Goal: Share content: Share content

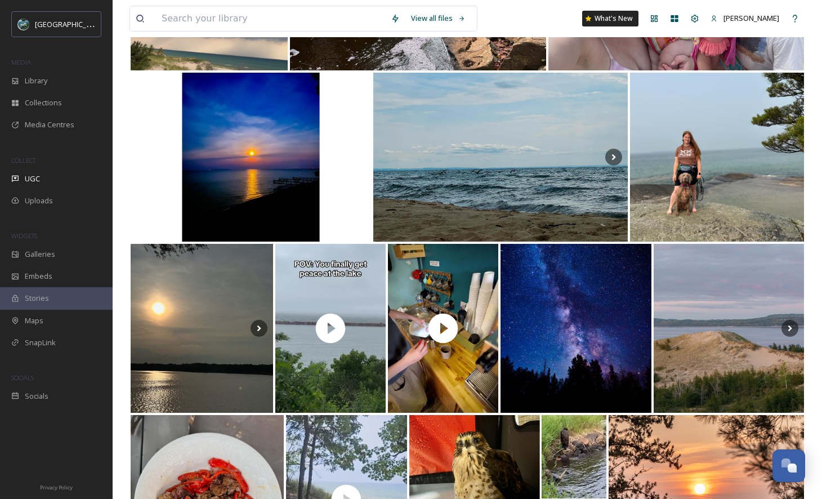
scroll to position [3322, 0]
click at [62, 348] on div "SnapLink" at bounding box center [56, 343] width 113 height 22
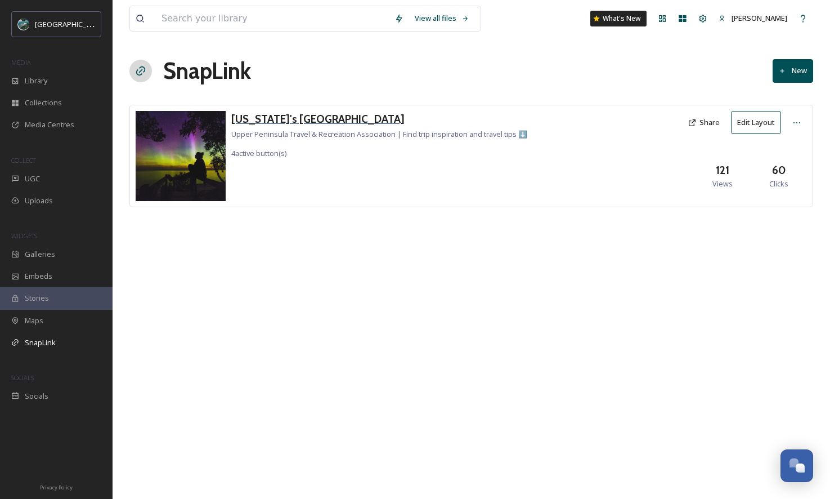
click at [311, 115] on h3 "[US_STATE]'s [GEOGRAPHIC_DATA]" at bounding box center [379, 119] width 296 height 16
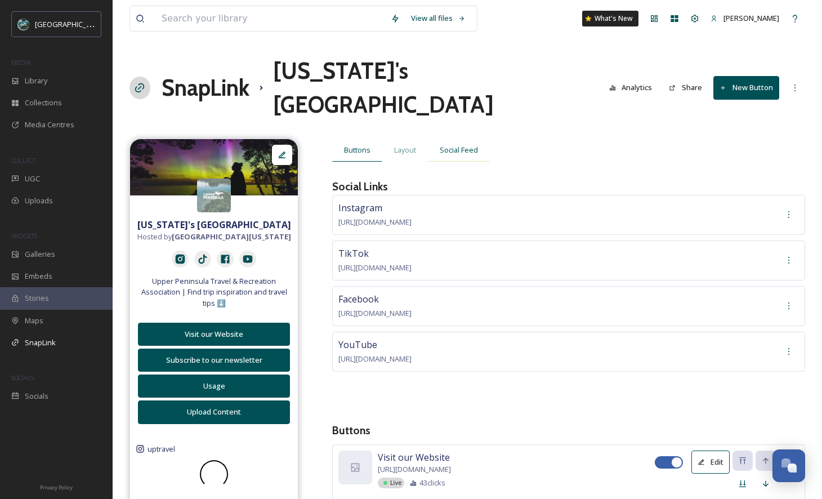
click at [466, 145] on span "Social Feed" at bounding box center [459, 150] width 38 height 11
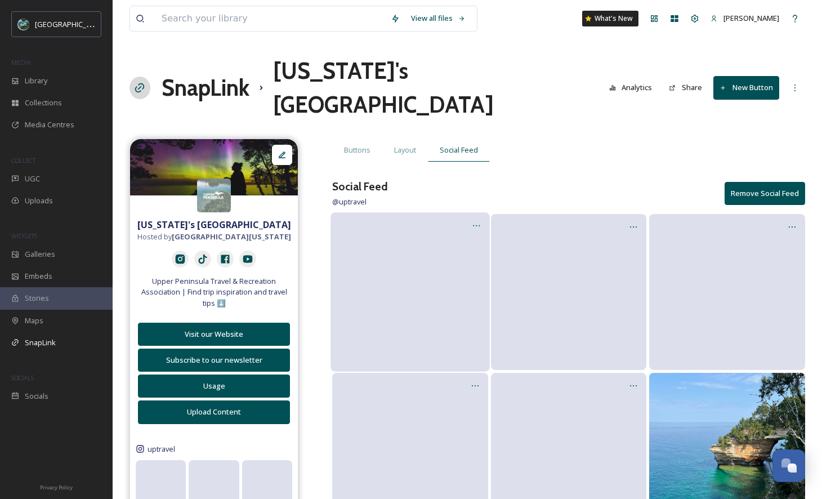
click at [395, 302] on video at bounding box center [409, 291] width 159 height 79
click at [473, 215] on div at bounding box center [476, 225] width 21 height 21
click at [472, 267] on span "Edit Post" at bounding box center [462, 272] width 30 height 11
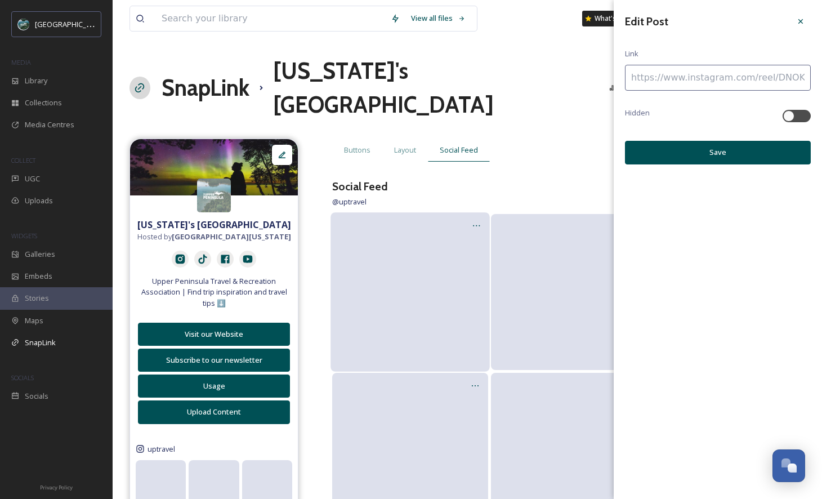
click at [699, 86] on input at bounding box center [718, 78] width 186 height 26
paste input "[URL][DOMAIN_NAME][US_STATE]"
type input "[URL][DOMAIN_NAME][US_STATE]"
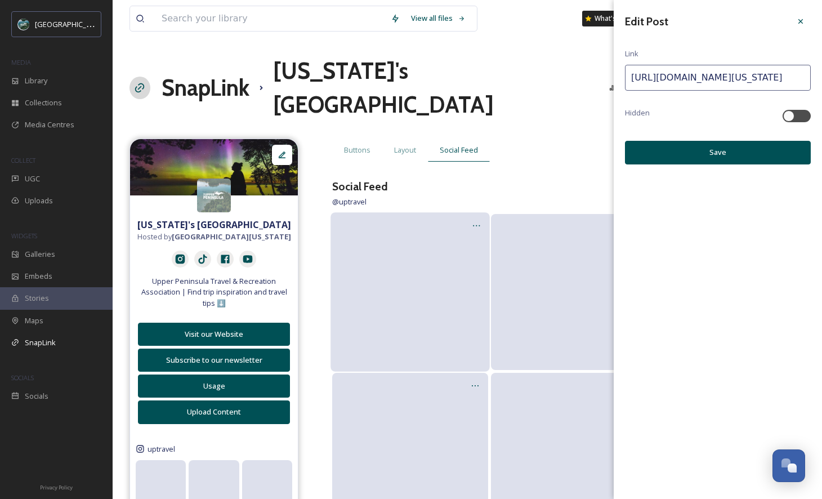
click at [714, 148] on button "Save" at bounding box center [718, 152] width 186 height 23
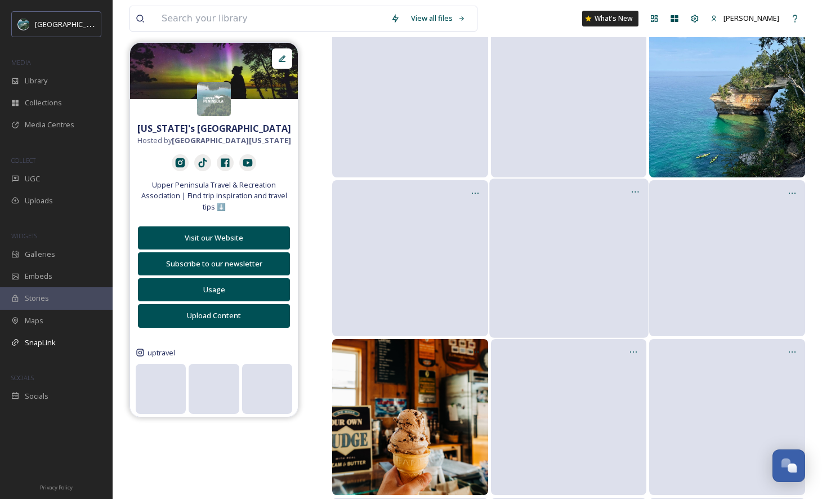
scroll to position [570, 0]
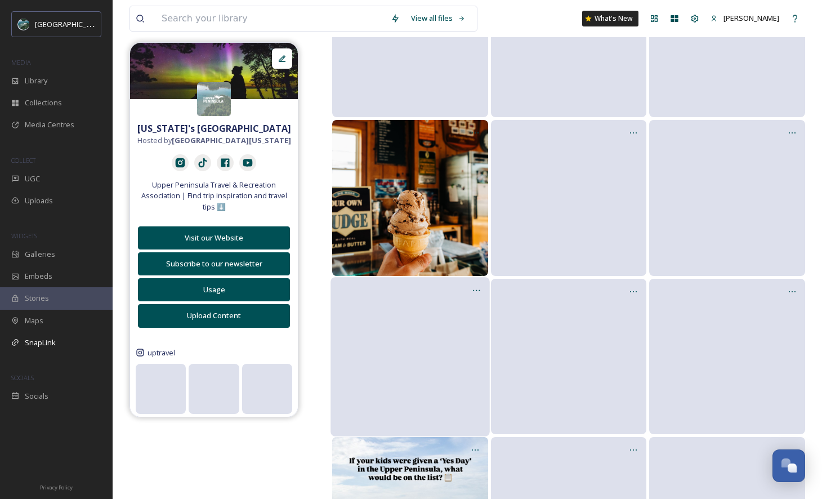
click at [460, 359] on video at bounding box center [409, 355] width 159 height 79
click at [475, 285] on icon at bounding box center [476, 289] width 9 height 9
click at [475, 332] on span "Edit Post" at bounding box center [462, 337] width 30 height 11
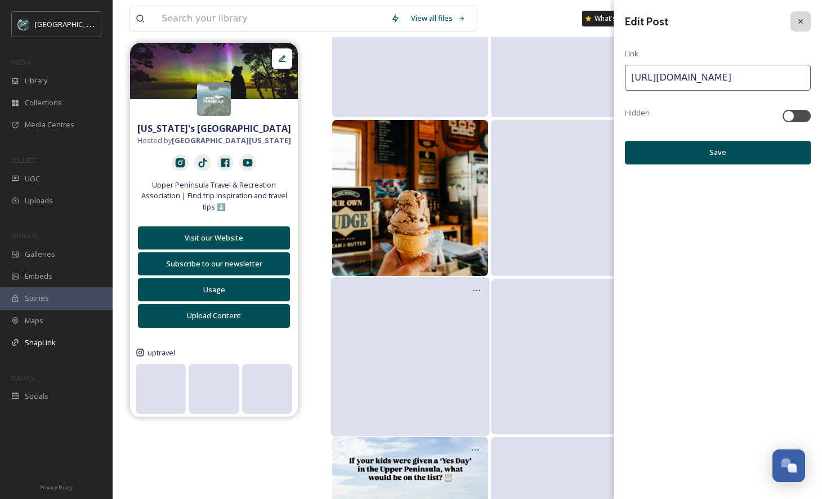
click at [794, 23] on div at bounding box center [800, 21] width 20 height 20
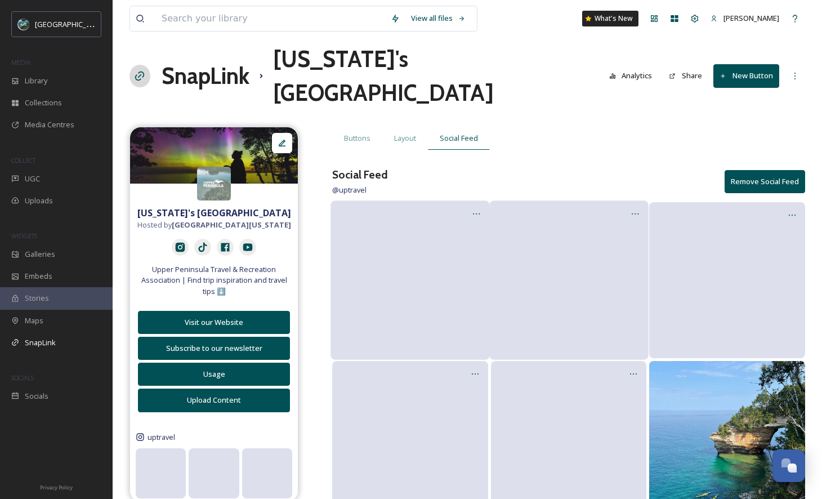
scroll to position [0, 0]
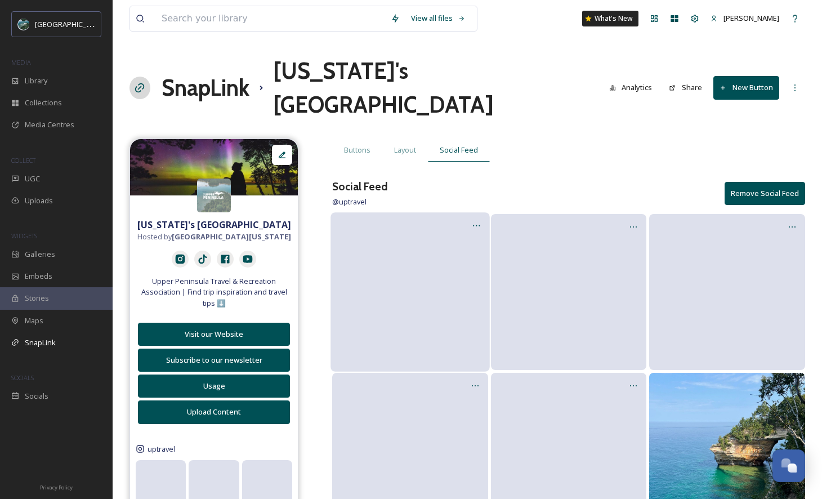
click at [561, 138] on div "Buttons Layout Social Feed" at bounding box center [568, 149] width 473 height 23
click at [216, 17] on input at bounding box center [270, 18] width 229 height 25
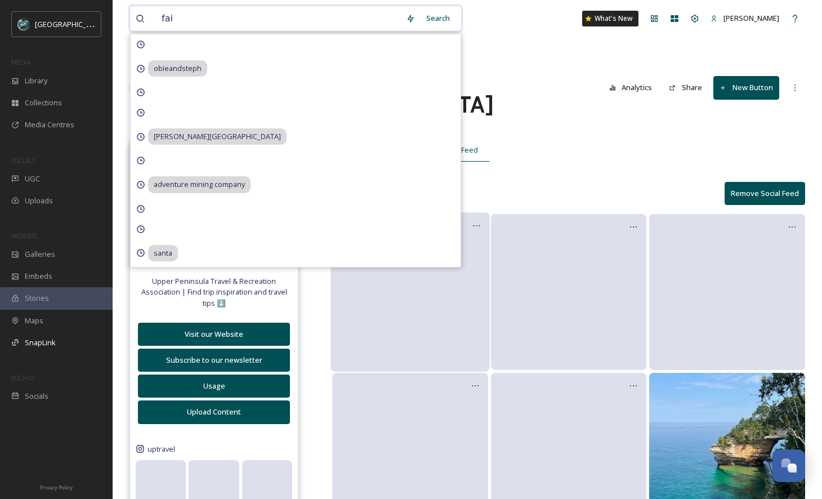
type input "fair"
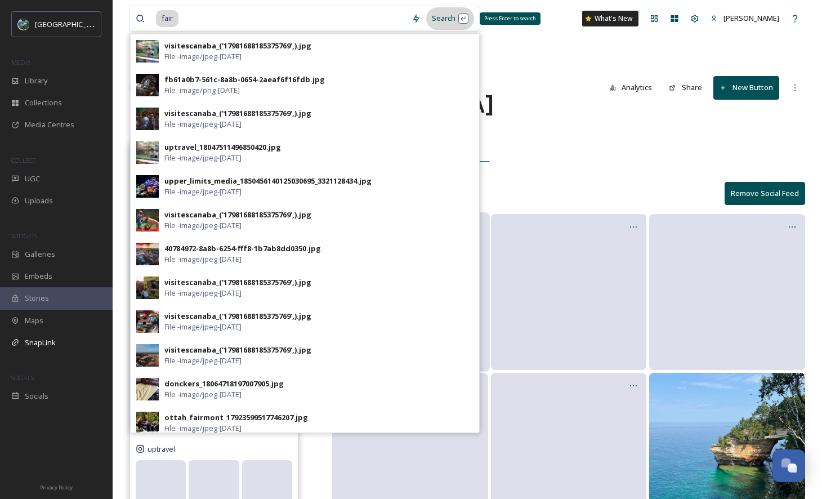
click at [453, 17] on div "Search Press Enter to search" at bounding box center [450, 18] width 48 height 22
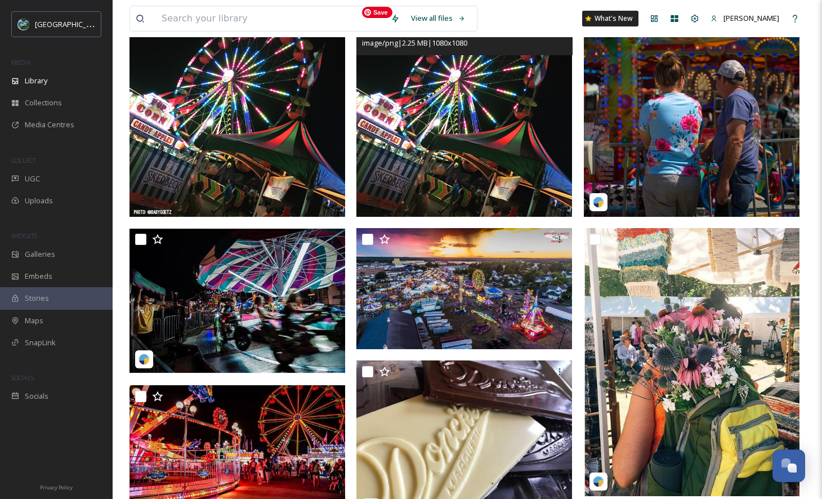
scroll to position [150, 0]
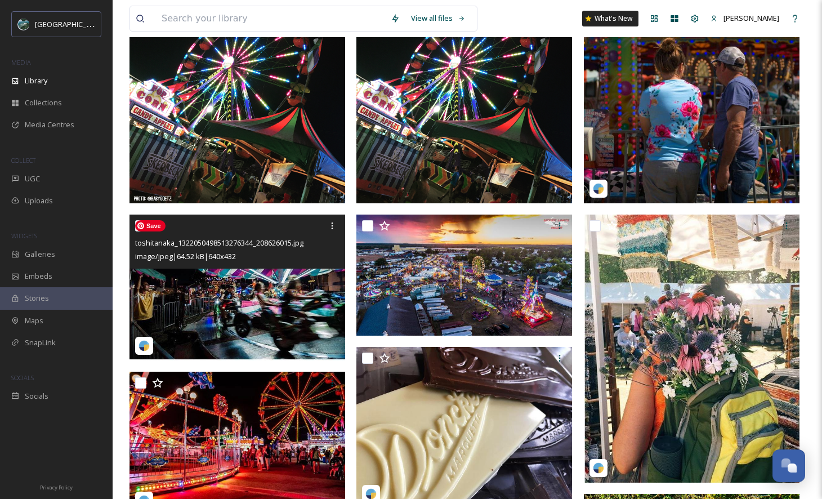
click at [289, 278] on img at bounding box center [237, 287] width 216 height 146
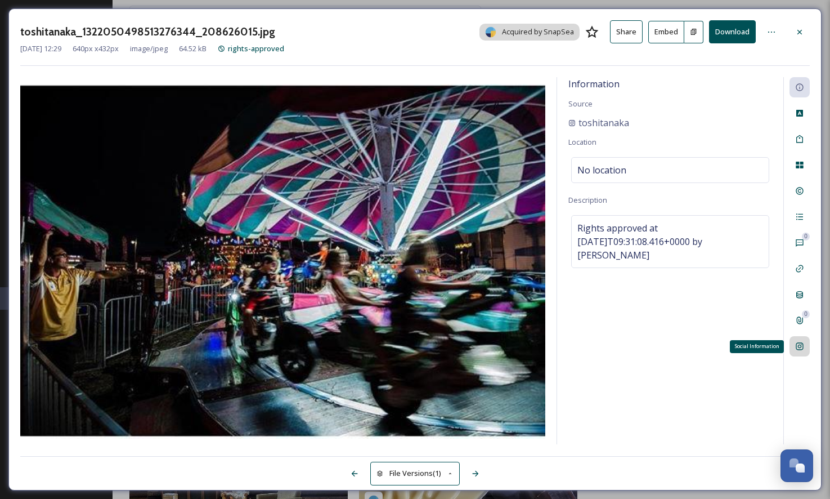
click at [798, 346] on icon at bounding box center [799, 346] width 7 height 7
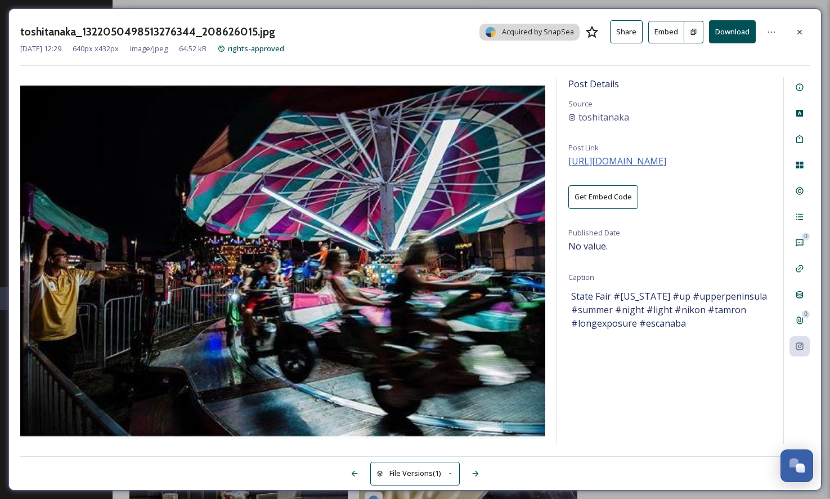
click at [622, 166] on span "[URL][DOMAIN_NAME]" at bounding box center [618, 161] width 98 height 12
click at [798, 39] on div at bounding box center [800, 32] width 20 height 20
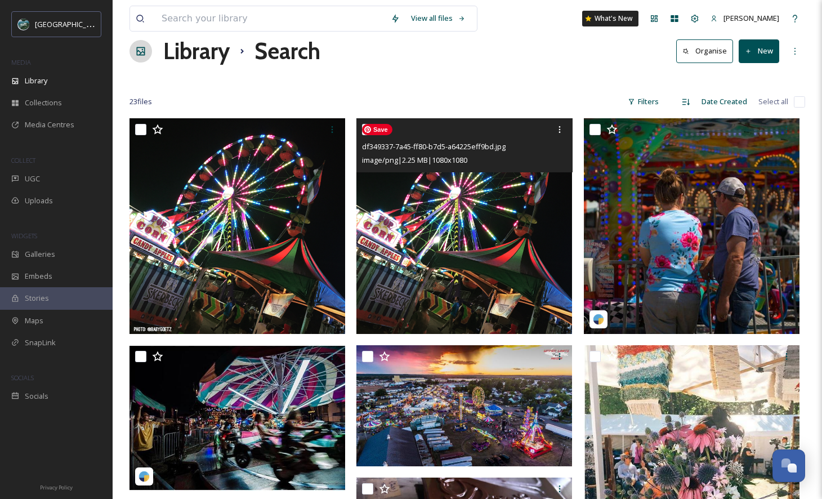
scroll to position [14, 0]
